Goal: Task Accomplishment & Management: Complete application form

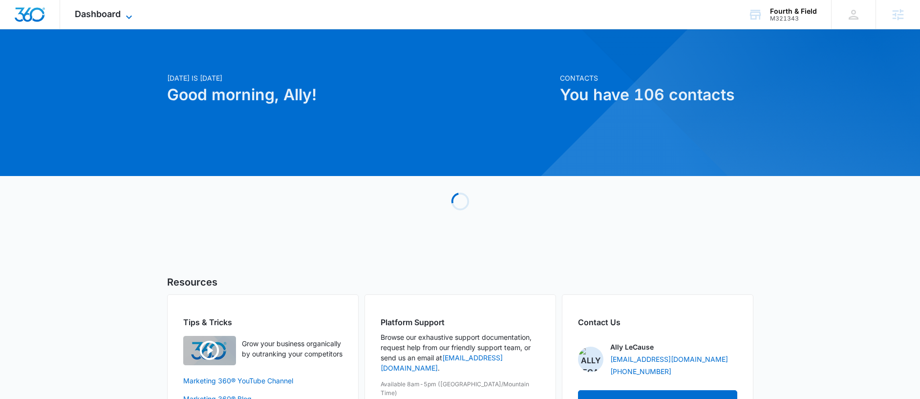
click at [104, 15] on span "Dashboard" at bounding box center [98, 14] width 46 height 10
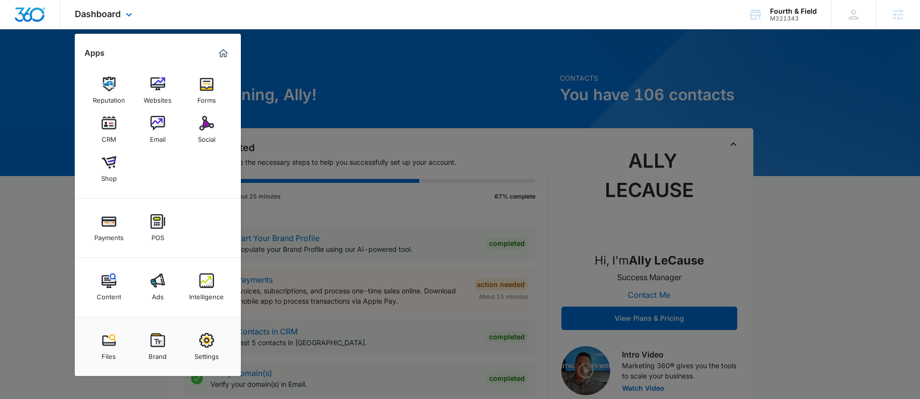
click at [225, 94] on div "Reputation Websites Forms CRM Email Social Shop" at bounding box center [158, 129] width 166 height 137
click at [210, 93] on div "Forms" at bounding box center [206, 97] width 19 height 13
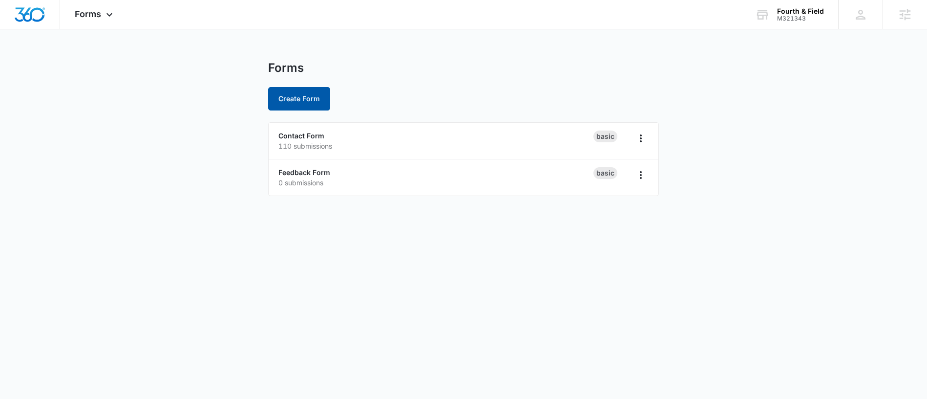
click at [291, 98] on button "Create Form" at bounding box center [299, 98] width 62 height 23
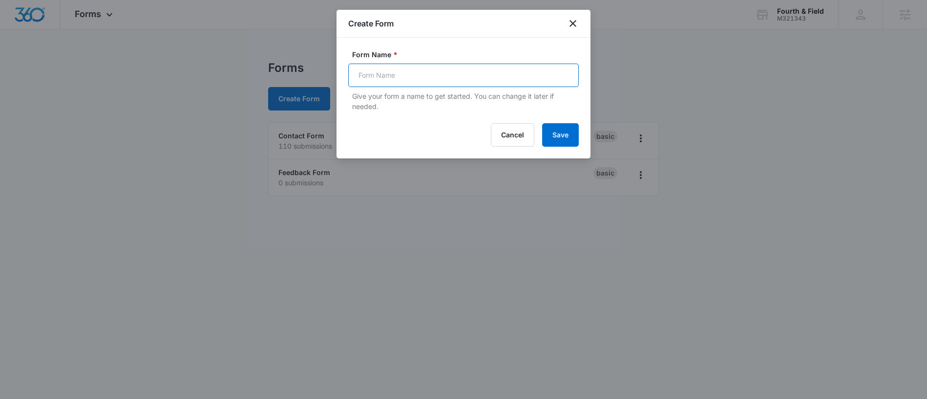
click at [389, 69] on input "Form Name *" at bounding box center [463, 75] width 231 height 23
click at [435, 74] on input "Newsletter" at bounding box center [463, 75] width 231 height 23
type input "Newsletter Sign Up"
click at [542, 123] on button "Save" at bounding box center [560, 134] width 37 height 23
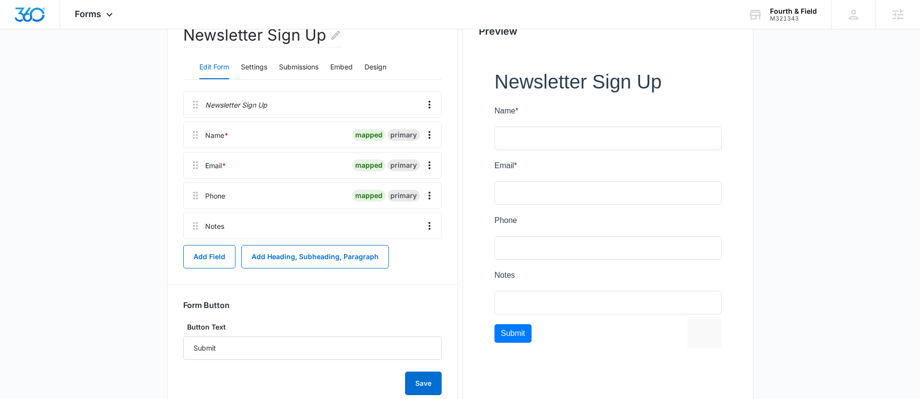
scroll to position [100, 0]
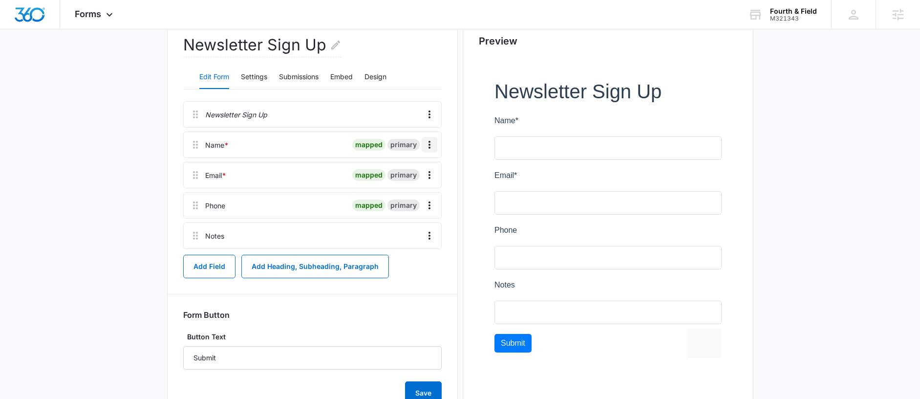
click at [429, 143] on icon "Overflow Menu" at bounding box center [429, 145] width 12 height 12
click at [409, 184] on div "Delete" at bounding box center [403, 186] width 21 height 7
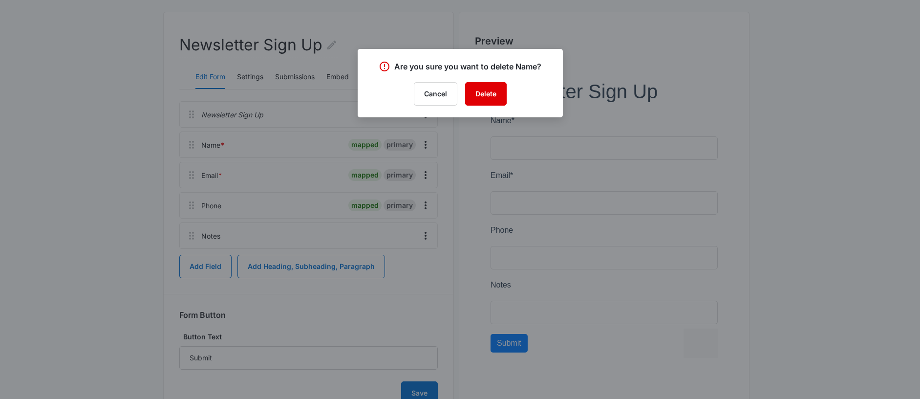
click at [475, 93] on button "Delete" at bounding box center [486, 93] width 42 height 23
click at [488, 120] on div at bounding box center [460, 199] width 920 height 399
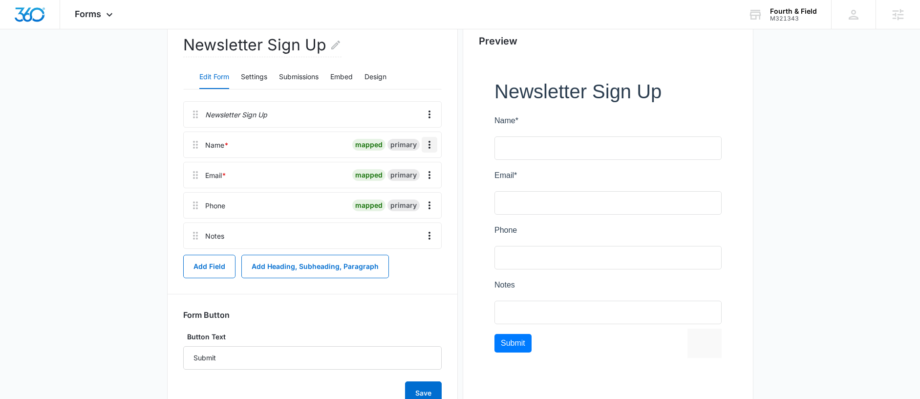
click at [430, 145] on icon "Overflow Menu" at bounding box center [429, 145] width 12 height 12
click at [432, 114] on icon "Overflow Menu" at bounding box center [429, 114] width 12 height 12
click at [403, 155] on div "Delete" at bounding box center [403, 156] width 21 height 7
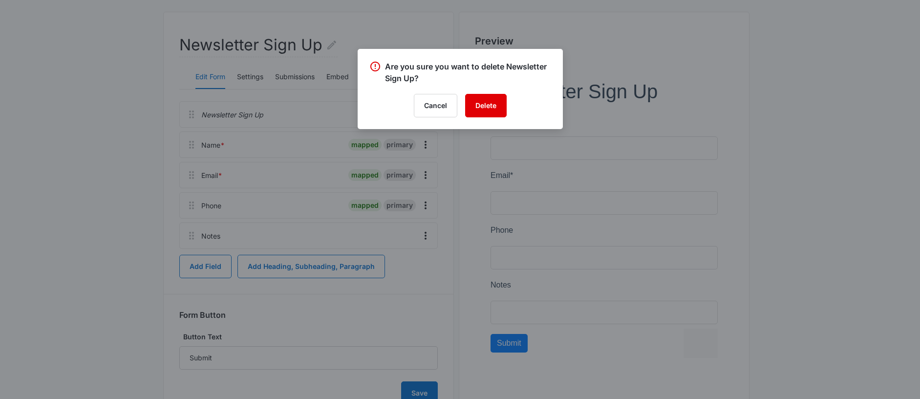
click at [481, 110] on button "Delete" at bounding box center [486, 105] width 42 height 23
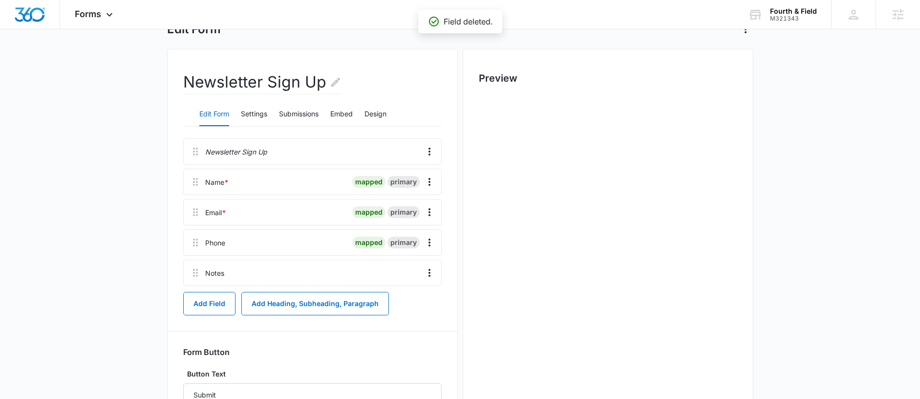
scroll to position [0, 0]
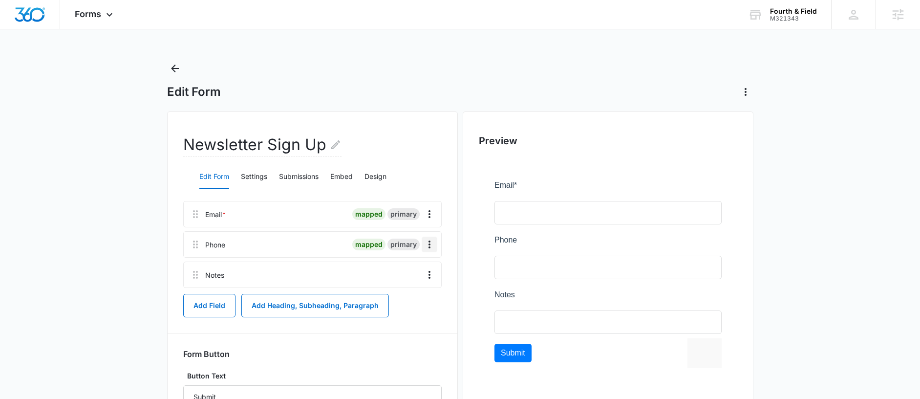
click at [428, 244] on icon "Overflow Menu" at bounding box center [429, 244] width 2 height 8
click at [413, 283] on div "Delete" at bounding box center [403, 286] width 21 height 7
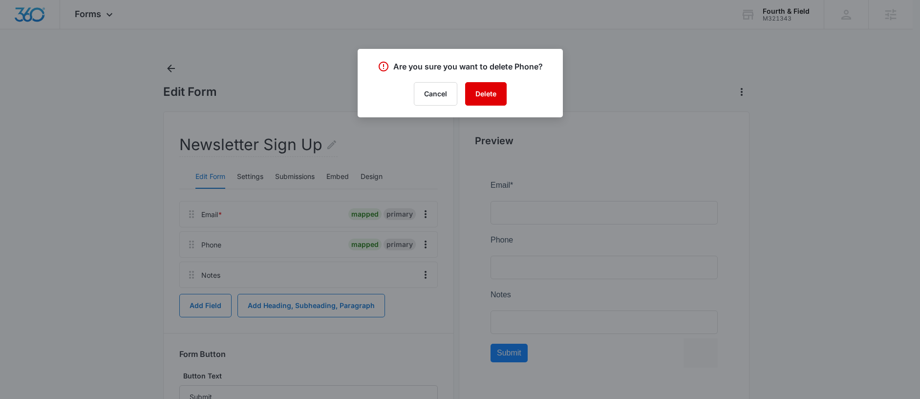
click at [487, 95] on button "Delete" at bounding box center [486, 93] width 42 height 23
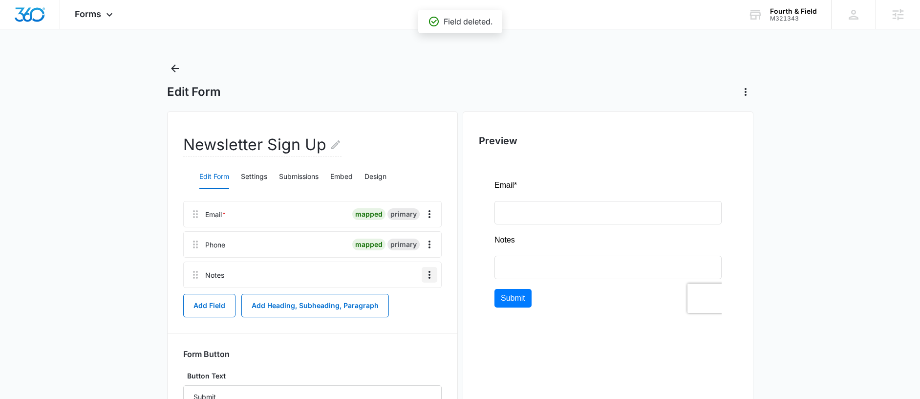
click at [426, 274] on icon "Overflow Menu" at bounding box center [429, 275] width 12 height 12
click at [414, 316] on button "Delete" at bounding box center [409, 316] width 56 height 15
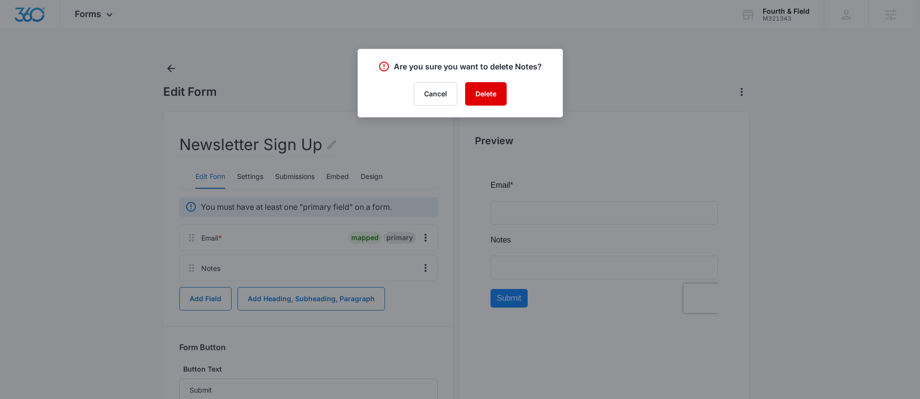
click at [488, 87] on button "Delete" at bounding box center [486, 93] width 42 height 23
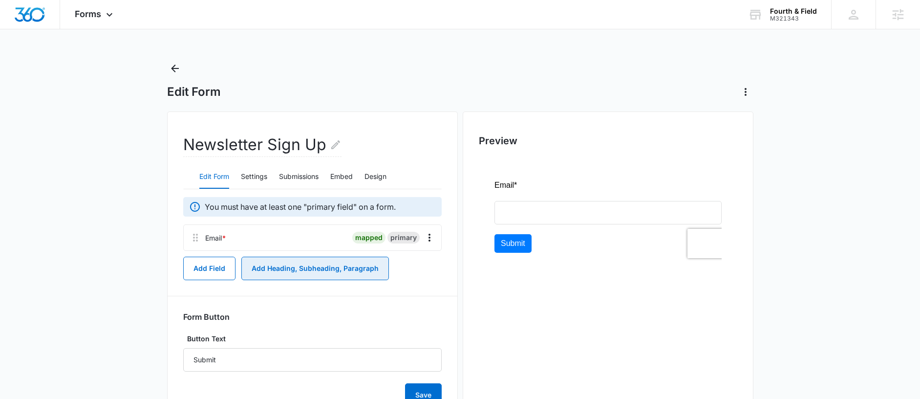
click at [301, 272] on button "Add Heading, Subheading, Paragraph" at bounding box center [315, 267] width 148 height 23
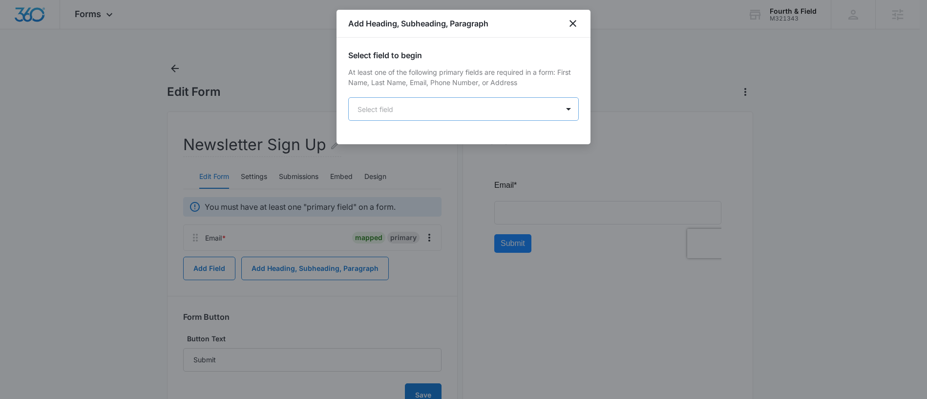
click at [437, 99] on body "Forms Apps Reputation Websites Forms CRM Email Social Shop Payments POS Content…" at bounding box center [463, 221] width 927 height 442
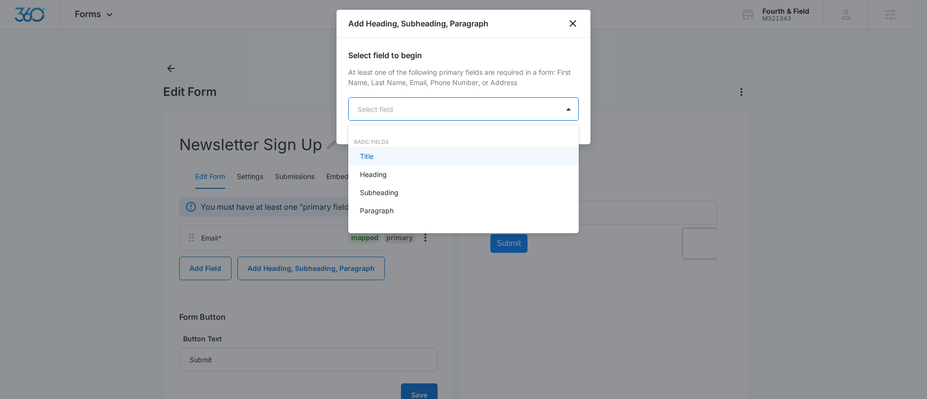
click at [411, 154] on div "Title" at bounding box center [462, 156] width 205 height 10
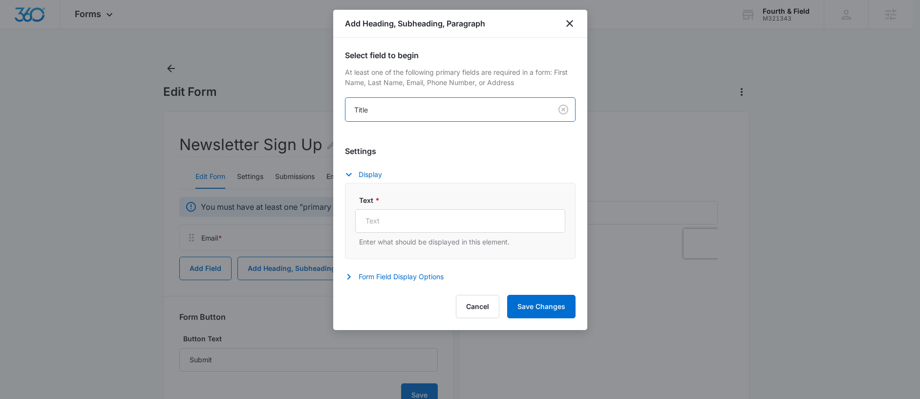
click at [422, 117] on body "Forms Apps Reputation Websites Forms CRM Email Social Shop Payments POS Content…" at bounding box center [460, 221] width 920 height 442
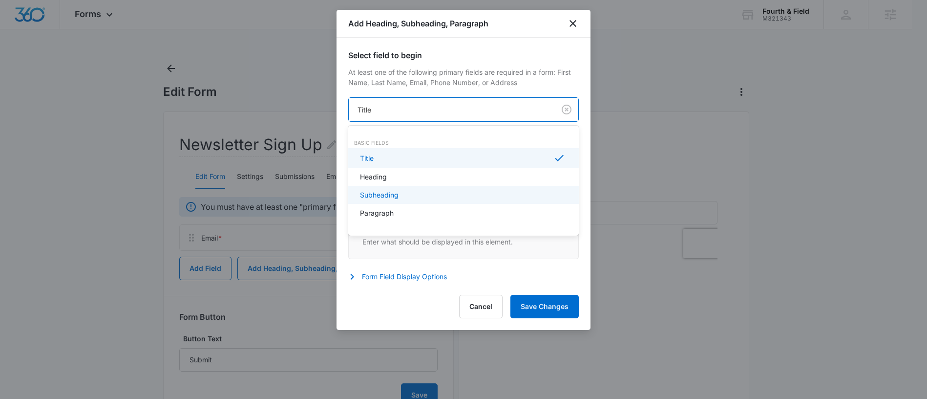
click at [405, 193] on div "Subheading" at bounding box center [462, 195] width 205 height 10
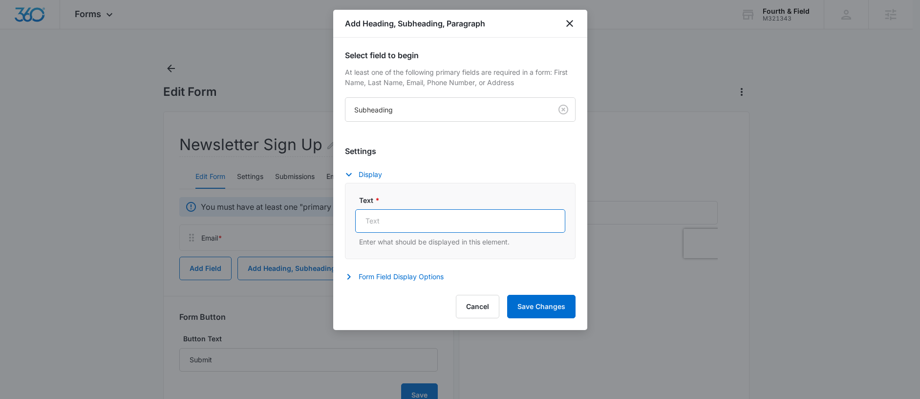
click at [400, 224] on input "Text *" at bounding box center [460, 220] width 210 height 23
paste input "Join Our Mailing List"
click at [562, 308] on button "Save Changes" at bounding box center [541, 306] width 68 height 23
click at [473, 221] on input "Join Our Mailing List" at bounding box center [460, 220] width 210 height 23
type input "Join Our Mailing List!"
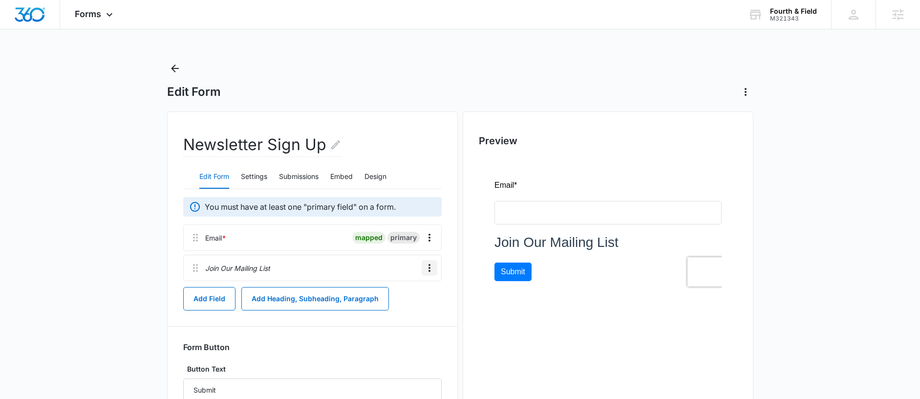
click at [424, 264] on icon "Overflow Menu" at bounding box center [429, 268] width 12 height 12
click at [411, 284] on div "Edit Delete" at bounding box center [409, 302] width 57 height 46
click at [407, 291] on div "Add Field Add Heading, Subheading, Paragraph" at bounding box center [312, 298] width 258 height 23
click at [425, 267] on icon "Overflow Menu" at bounding box center [429, 268] width 12 height 12
click at [391, 294] on button "Edit" at bounding box center [409, 295] width 56 height 15
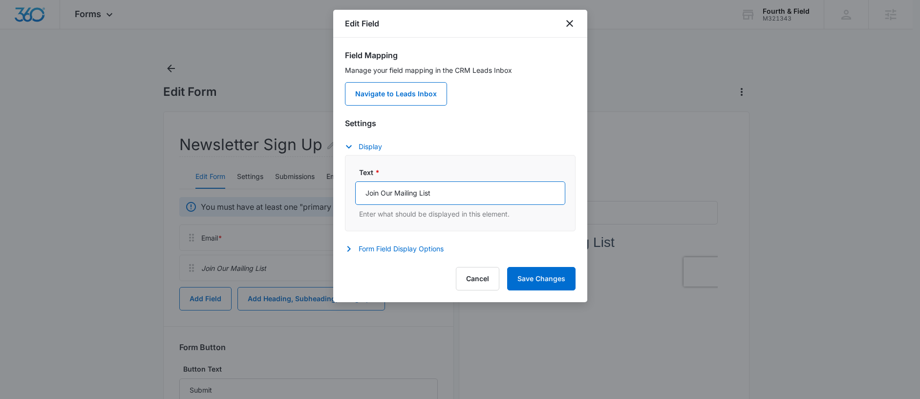
click at [449, 192] on input "Join Our Mailing List" at bounding box center [460, 192] width 210 height 23
type input "Join Our Mailing List!"
click at [545, 281] on button "Save Changes" at bounding box center [541, 278] width 68 height 23
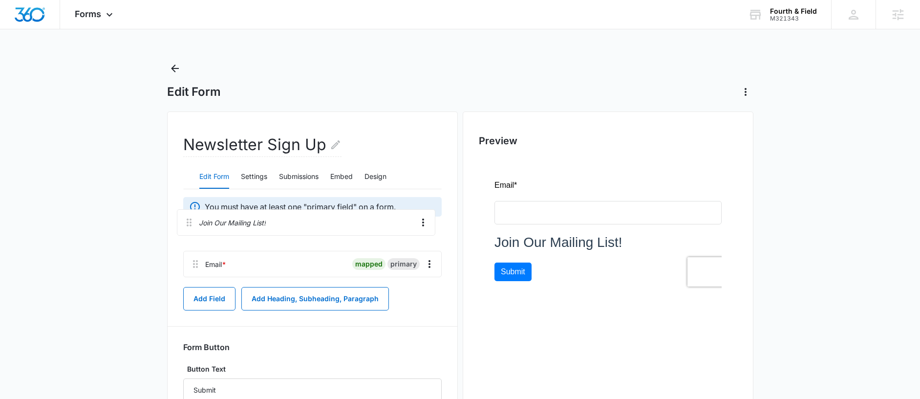
drag, startPoint x: 198, startPoint y: 275, endPoint x: 191, endPoint y: 220, distance: 55.1
click at [191, 220] on div "You must have at least one "primary field" on a form. Email * mapped primary Jo…" at bounding box center [312, 317] width 258 height 240
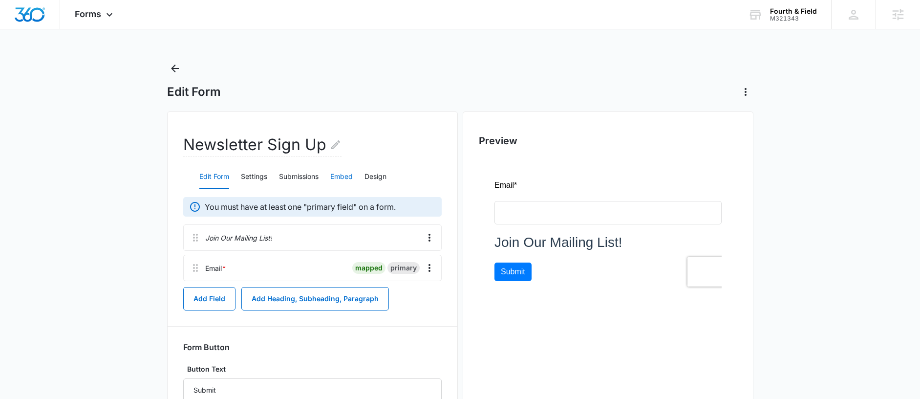
click at [351, 177] on button "Embed" at bounding box center [341, 176] width 22 height 23
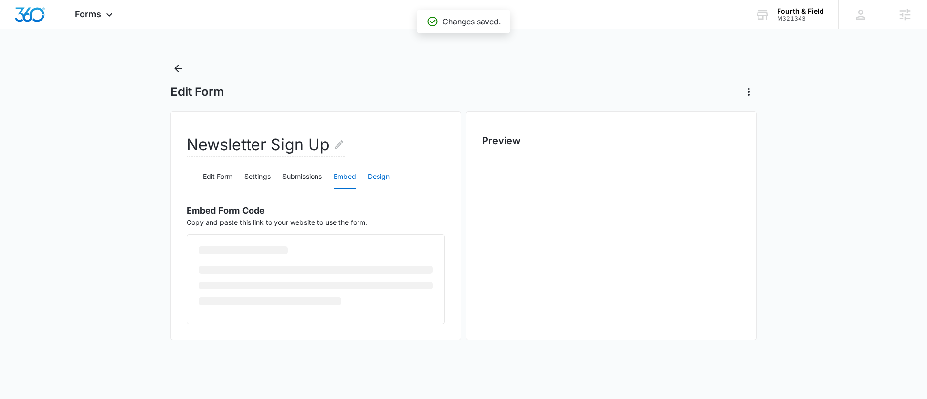
click at [388, 173] on button "Design" at bounding box center [379, 176] width 22 height 23
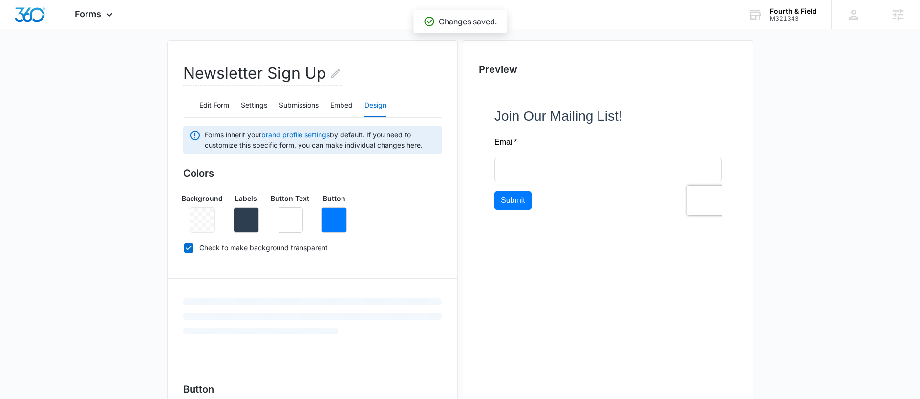
scroll to position [74, 0]
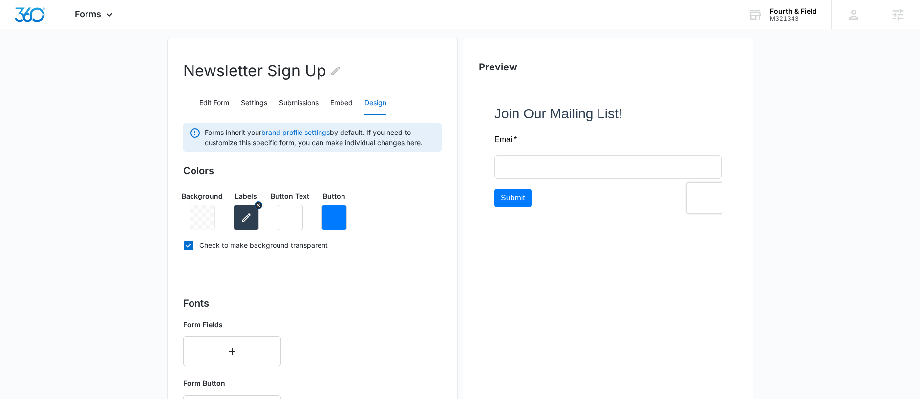
click at [243, 216] on icon "button" at bounding box center [246, 218] width 12 height 12
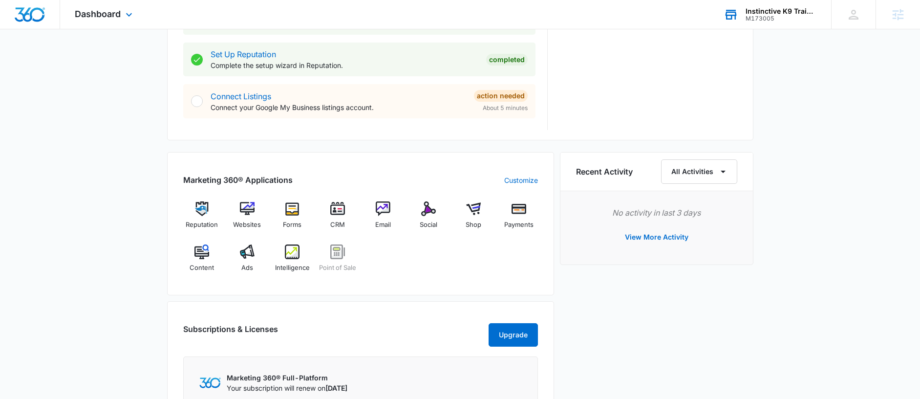
scroll to position [540, 0]
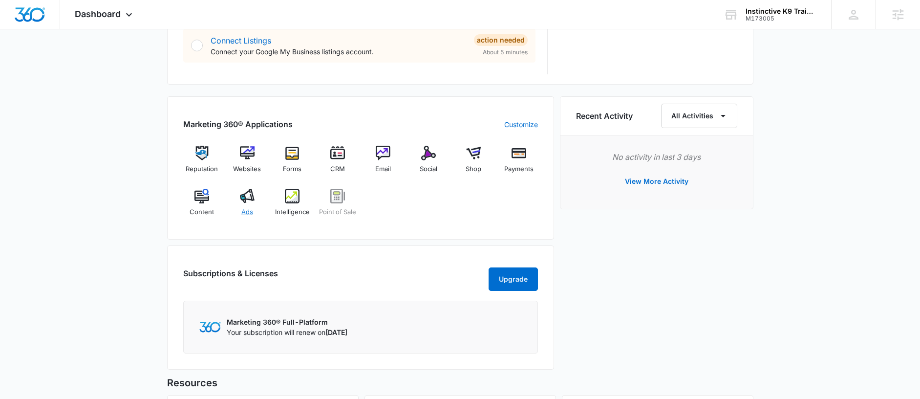
click at [256, 198] on div "Ads" at bounding box center [247, 206] width 38 height 35
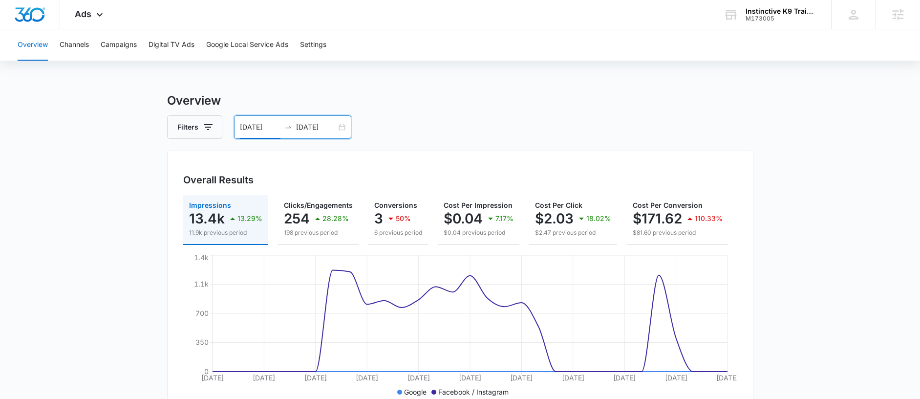
click at [270, 130] on input "07/05/2025" at bounding box center [260, 127] width 41 height 11
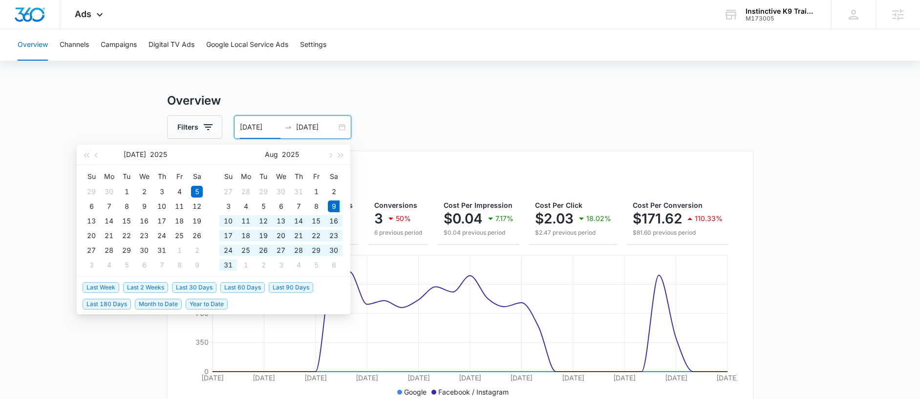
click at [199, 289] on span "Last 30 Days" at bounding box center [194, 287] width 44 height 11
type input "08/09/2025"
type input "09/08/2025"
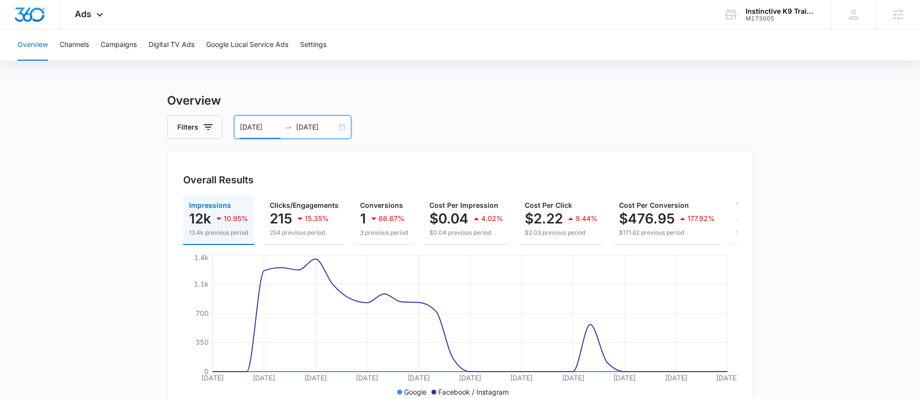
scroll to position [0, 98]
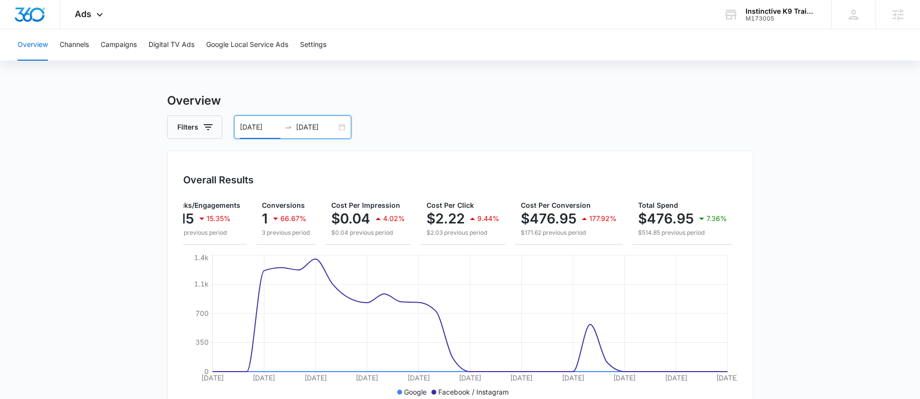
click at [178, 178] on div "Overall Results Impressions 12k 10.95% 13.4k previous period Clicks/Engagements…" at bounding box center [460, 282] width 586 height 265
